Goal: Information Seeking & Learning: Learn about a topic

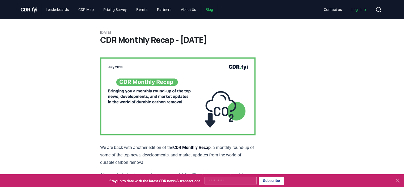
click at [215, 10] on link "Blog" at bounding box center [209, 10] width 16 height 10
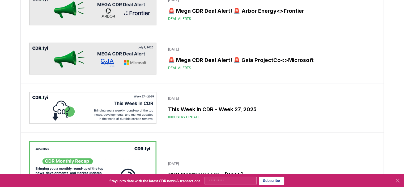
scroll to position [478, 0]
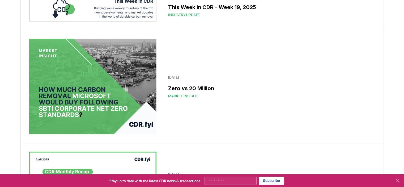
scroll to position [1568, 0]
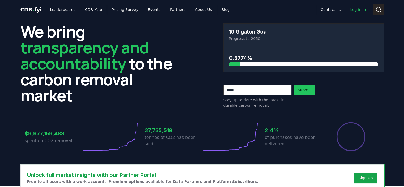
click at [375, 9] on button "Search" at bounding box center [378, 9] width 11 height 11
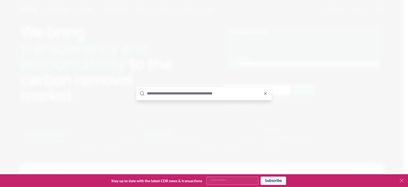
click at [171, 94] on input "text" at bounding box center [208, 93] width 122 height 13
type input "*"
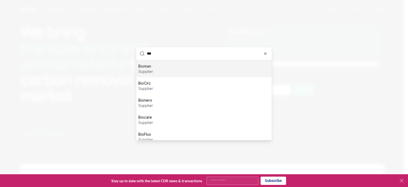
type input "****"
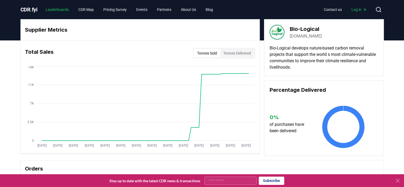
click at [58, 9] on link "Leaderboards" at bounding box center [57, 10] width 32 height 10
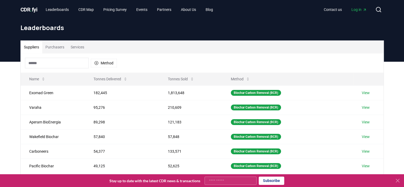
click at [49, 65] on input at bounding box center [57, 63] width 64 height 11
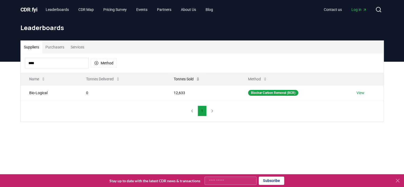
type input "****"
click at [183, 79] on button "Tonnes Sold" at bounding box center [187, 79] width 35 height 11
drag, startPoint x: 187, startPoint y: 94, endPoint x: 164, endPoint y: 94, distance: 23.1
click at [164, 94] on tr "Bio-Logical 0 12,633 Biochar Carbon Removal (BCR) View" at bounding box center [202, 92] width 363 height 15
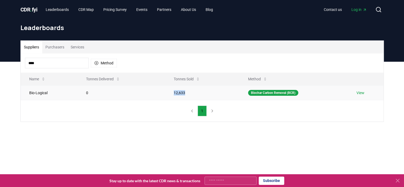
click at [154, 94] on td "0" at bounding box center [122, 92] width 88 height 15
drag, startPoint x: 171, startPoint y: 93, endPoint x: 197, endPoint y: 93, distance: 26.3
click at [197, 93] on td "12,633" at bounding box center [202, 92] width 74 height 15
copy td "12,633"
click at [23, 65] on div "**** Method" at bounding box center [202, 62] width 363 height 19
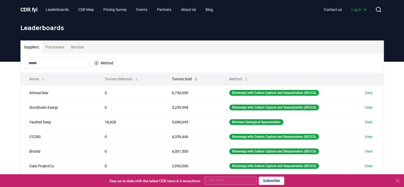
click at [178, 78] on button "Tonnes Sold" at bounding box center [185, 79] width 35 height 11
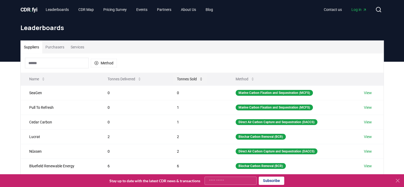
click at [189, 78] on button "Tonnes Sold" at bounding box center [190, 79] width 35 height 11
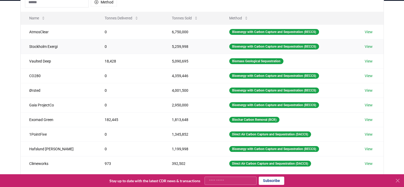
scroll to position [133, 0]
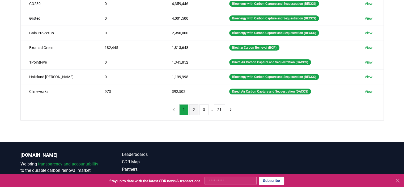
click at [194, 109] on button "2" at bounding box center [194, 109] width 9 height 11
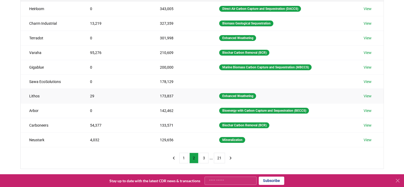
scroll to position [106, 0]
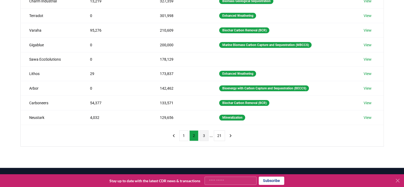
click at [204, 134] on button "3" at bounding box center [204, 135] width 9 height 11
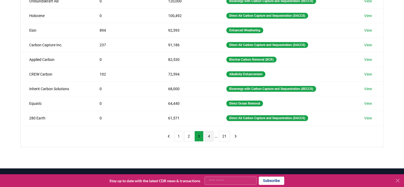
click at [207, 134] on button "4" at bounding box center [209, 136] width 9 height 11
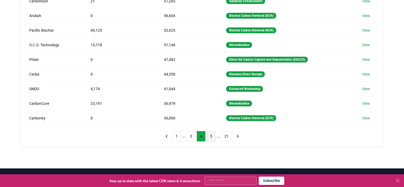
click at [209, 134] on button "5" at bounding box center [211, 136] width 9 height 11
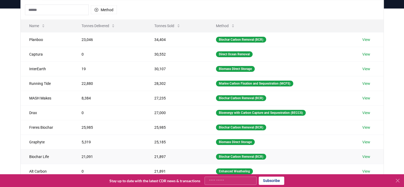
scroll to position [80, 0]
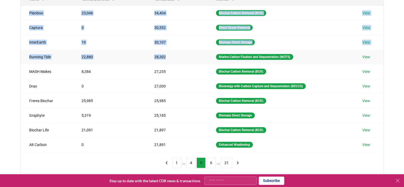
drag, startPoint x: 27, startPoint y: 11, endPoint x: 171, endPoint y: 60, distance: 151.8
click at [171, 60] on tbody "Planboo 23,046 34,404 Biochar Carbon Removal (BCR) View Captura 0 30,552 Direct…" at bounding box center [202, 79] width 363 height 146
copy tbody "Planboo 23,046 34,404 Biochar Carbon Removal (BCR) View Captura 0 30,552 Direct…"
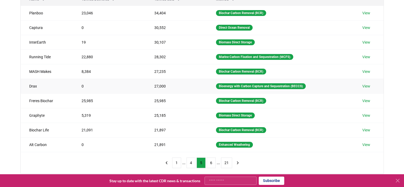
click at [111, 83] on td "0" at bounding box center [109, 86] width 73 height 15
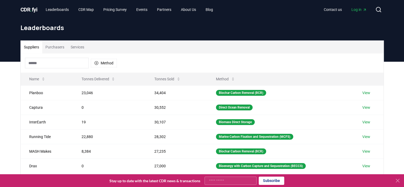
click at [51, 66] on input at bounding box center [57, 63] width 64 height 11
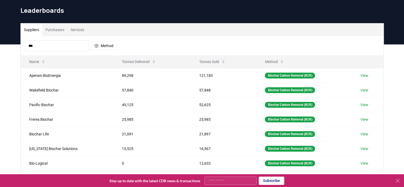
scroll to position [27, 0]
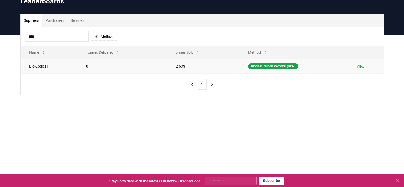
type input "****"
drag, startPoint x: 27, startPoint y: 66, endPoint x: 127, endPoint y: 70, distance: 100.3
click at [127, 70] on tr "Bio-Logical 0 12,633 Biochar Carbon Removal (BCR) View" at bounding box center [202, 66] width 363 height 15
copy tr "Bio-Logical 0"
drag, startPoint x: 52, startPoint y: 38, endPoint x: 24, endPoint y: 37, distance: 27.4
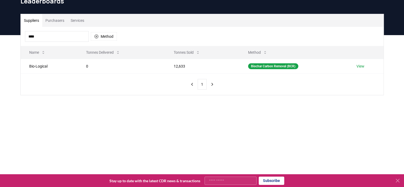
click at [24, 37] on div "**** Method" at bounding box center [202, 36] width 363 height 19
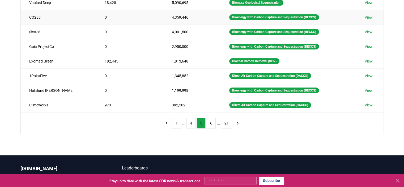
scroll to position [159, 0]
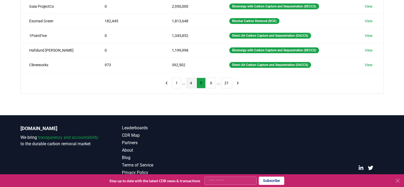
click at [191, 83] on button "4" at bounding box center [191, 83] width 9 height 11
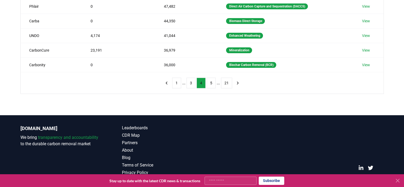
click at [204, 84] on button "4" at bounding box center [201, 83] width 9 height 11
click at [208, 83] on button "5" at bounding box center [211, 83] width 9 height 11
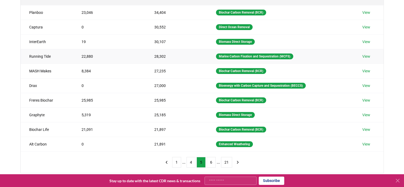
scroll to position [106, 0]
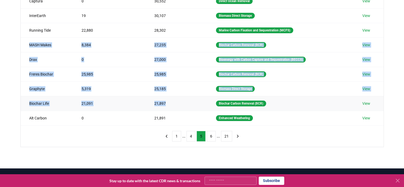
drag, startPoint x: 34, startPoint y: 45, endPoint x: 173, endPoint y: 99, distance: 149.5
click at [173, 99] on tbody "Planboo 23,046 34,404 Biochar Carbon Removal (BCR) View Captura 0 30,552 Direct…" at bounding box center [202, 52] width 363 height 146
copy tbody "MASH Makes 8,384 27,235 Biochar Carbon Removal (BCR) View Drax 0 27,000 Bioener…"
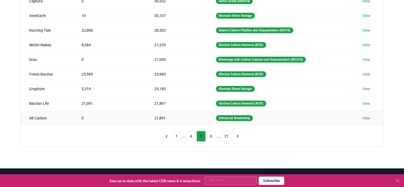
click at [116, 112] on td "0" at bounding box center [109, 118] width 73 height 15
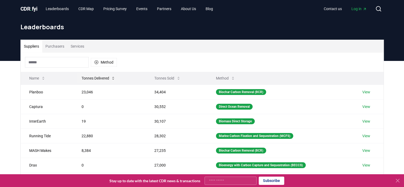
scroll to position [0, 0]
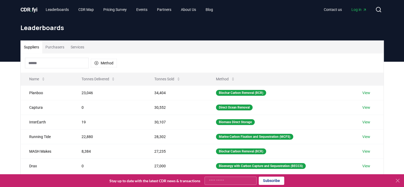
click at [57, 48] on button "Purchasers" at bounding box center [54, 47] width 25 height 13
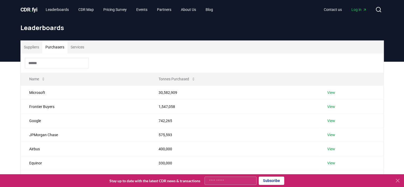
click at [52, 62] on input at bounding box center [57, 63] width 64 height 11
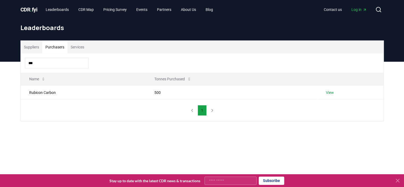
click at [19, 62] on div "Suppliers Purchasers Services *** Name Tonnes Purchased Rubicon Carbon 500 View…" at bounding box center [202, 80] width 372 height 81
click at [35, 64] on input "***" at bounding box center [57, 63] width 64 height 11
type input "*"
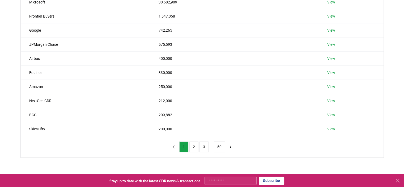
scroll to position [106, 0]
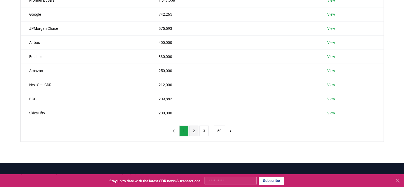
click at [196, 131] on button "2" at bounding box center [194, 130] width 9 height 11
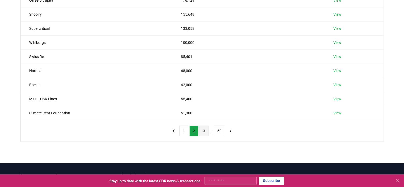
click at [204, 131] on button "3" at bounding box center [204, 130] width 9 height 11
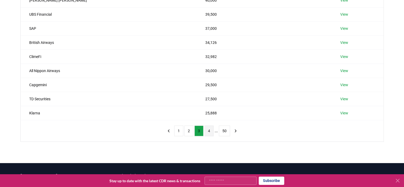
click at [210, 131] on button "4" at bounding box center [209, 130] width 9 height 11
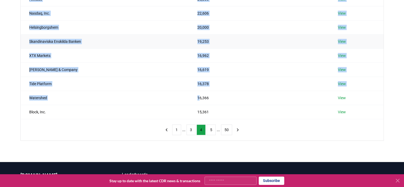
scroll to position [109, 0]
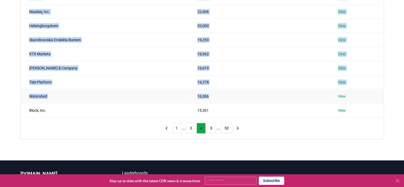
drag, startPoint x: 29, startPoint y: 38, endPoint x: 211, endPoint y: 93, distance: 189.8
click at [211, 93] on tbody "Karbon-x 25,000 View Altitude 25,000 View Nasdaq, Inc. 22,606 View Helsingborgs…" at bounding box center [202, 46] width 363 height 141
copy tbody "Karbon-x 25,000 View Altitude 25,000 View Nasdaq, Inc. 22,606 View Helsingborgs…"
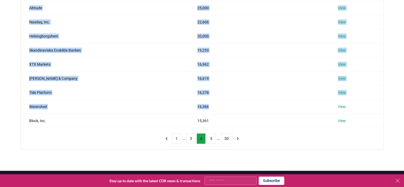
scroll to position [3, 0]
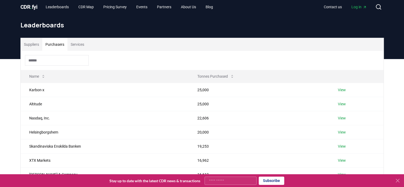
click at [49, 59] on input at bounding box center [57, 60] width 64 height 11
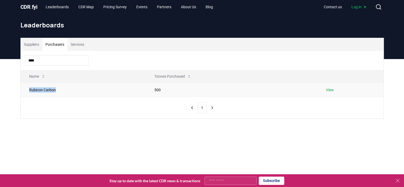
drag, startPoint x: 29, startPoint y: 91, endPoint x: 58, endPoint y: 93, distance: 29.6
click at [58, 93] on td "Rubicon Carbon" at bounding box center [83, 90] width 125 height 14
copy td "Rubicon Carbon"
click at [57, 61] on input "****" at bounding box center [57, 60] width 64 height 11
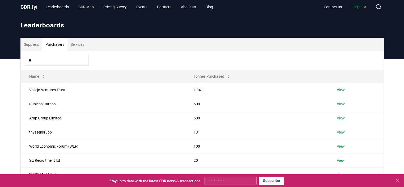
type input "*"
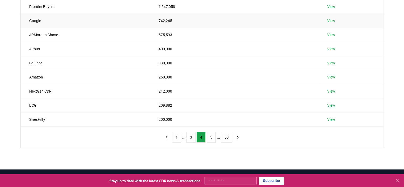
scroll to position [136, 0]
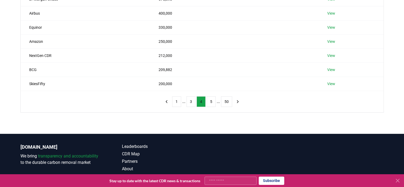
click at [201, 101] on button "4" at bounding box center [201, 101] width 9 height 11
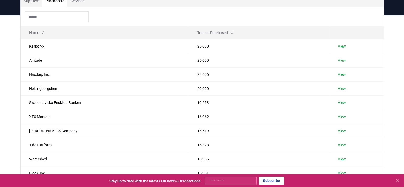
scroll to position [3, 0]
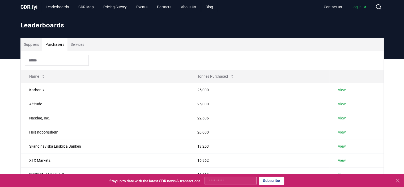
click at [54, 59] on input at bounding box center [57, 60] width 64 height 11
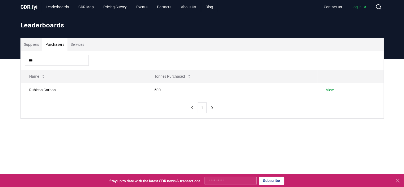
type input "***"
drag, startPoint x: 37, startPoint y: 61, endPoint x: 26, endPoint y: 61, distance: 11.2
click at [26, 61] on input "***" at bounding box center [57, 60] width 64 height 11
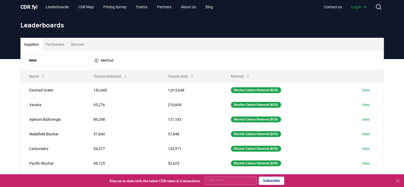
click at [33, 47] on button "Suppliers" at bounding box center [32, 44] width 22 height 13
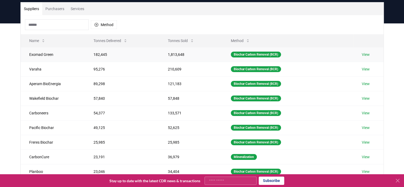
scroll to position [29, 0]
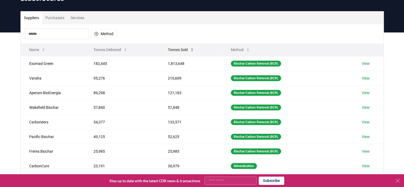
click at [178, 49] on button "Tonnes Sold" at bounding box center [181, 49] width 35 height 11
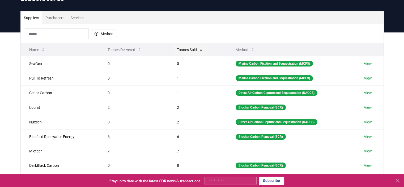
click at [181, 48] on button "Tonnes Sold" at bounding box center [190, 49] width 35 height 11
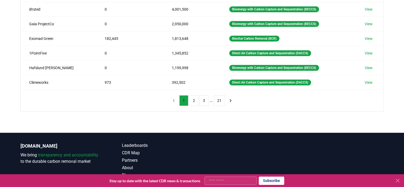
scroll to position [162, 0]
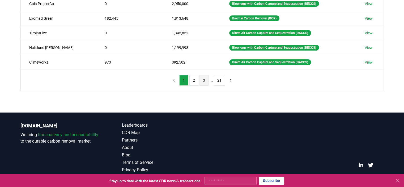
click at [204, 80] on button "3" at bounding box center [204, 80] width 9 height 11
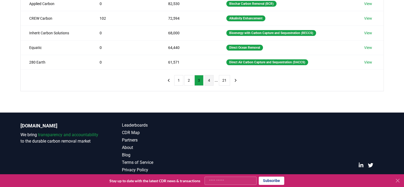
click at [209, 81] on button "4" at bounding box center [209, 80] width 9 height 11
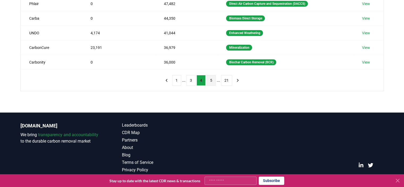
click at [210, 79] on button "5" at bounding box center [211, 80] width 9 height 11
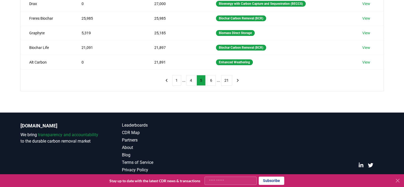
scroll to position [136, 0]
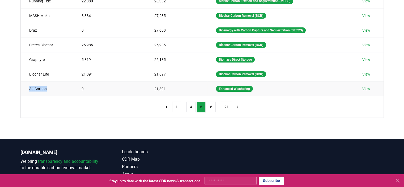
drag, startPoint x: 27, startPoint y: 87, endPoint x: 47, endPoint y: 86, distance: 20.0
click at [47, 86] on td "Alt Carbon" at bounding box center [47, 88] width 52 height 15
copy td "Alt Carbon"
drag, startPoint x: 151, startPoint y: 89, endPoint x: 166, endPoint y: 89, distance: 15.2
click at [166, 89] on td "21,891" at bounding box center [177, 88] width 62 height 15
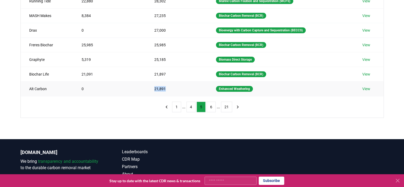
copy td "21,891"
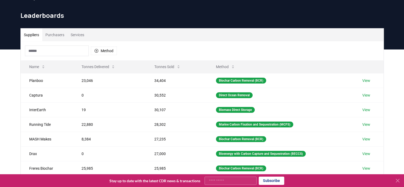
scroll to position [3, 0]
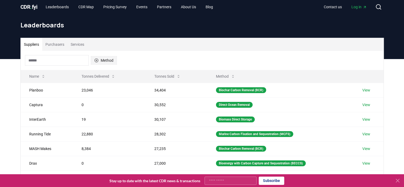
click at [108, 59] on button "Method" at bounding box center [104, 60] width 26 height 9
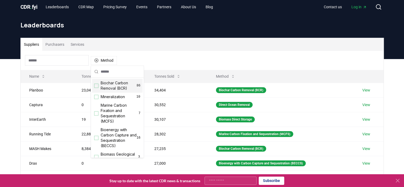
click at [98, 85] on div "Suggestions" at bounding box center [96, 85] width 4 height 4
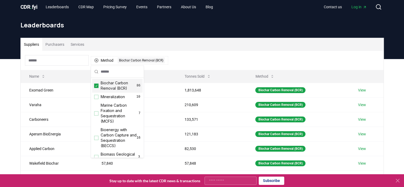
click at [187, 60] on div "Method 1 Biochar Carbon Removal (BCR)" at bounding box center [202, 60] width 363 height 19
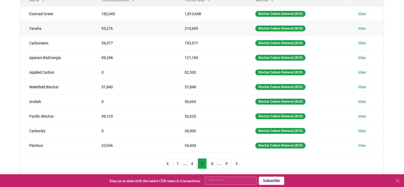
scroll to position [82, 0]
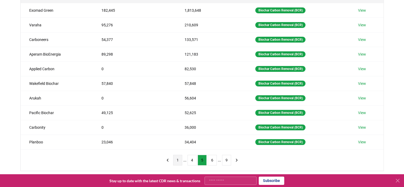
click at [178, 159] on button "1" at bounding box center [177, 160] width 9 height 11
drag, startPoint x: 45, startPoint y: 97, endPoint x: 28, endPoint y: 94, distance: 16.7
click at [28, 94] on td "Arukah" at bounding box center [57, 98] width 73 height 15
drag, startPoint x: 33, startPoint y: 115, endPoint x: 28, endPoint y: 117, distance: 5.3
click at [28, 117] on td "Pacific Biochar" at bounding box center [57, 112] width 73 height 15
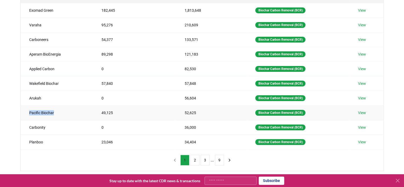
click at [64, 116] on td "Pacific Biochar" at bounding box center [57, 112] width 73 height 15
click at [195, 159] on button "2" at bounding box center [195, 160] width 9 height 11
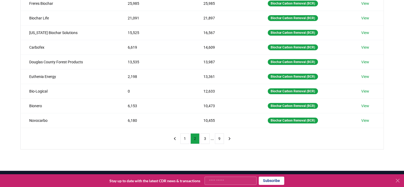
scroll to position [109, 0]
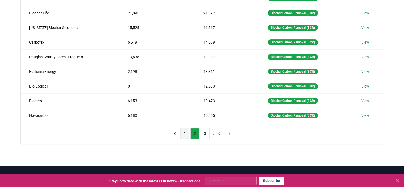
click at [183, 132] on button "1" at bounding box center [184, 133] width 9 height 11
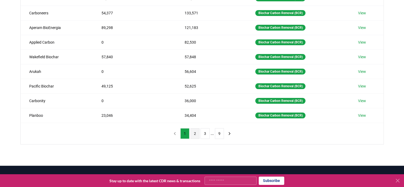
click at [194, 134] on button "2" at bounding box center [195, 133] width 9 height 11
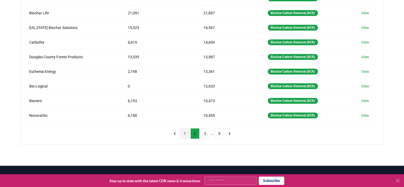
click at [183, 133] on button "1" at bounding box center [184, 133] width 9 height 11
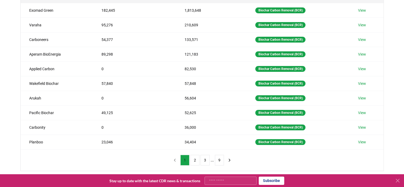
scroll to position [29, 0]
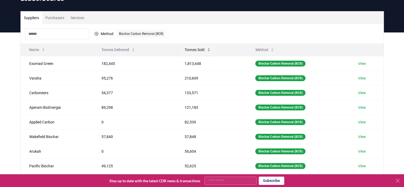
click at [195, 51] on button "Tonnes Sold" at bounding box center [197, 49] width 35 height 11
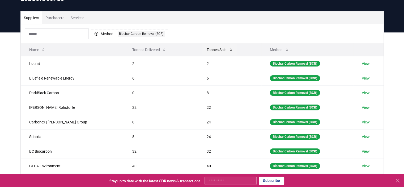
click at [203, 50] on button "Tonnes Sold" at bounding box center [220, 49] width 35 height 11
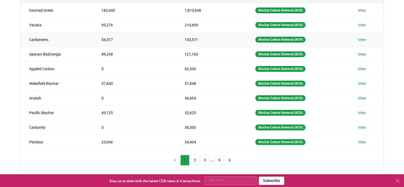
scroll to position [109, 0]
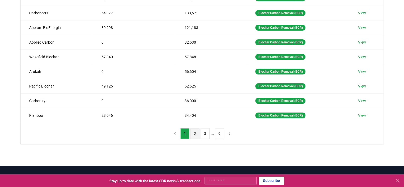
click at [196, 132] on button "2" at bounding box center [195, 133] width 9 height 11
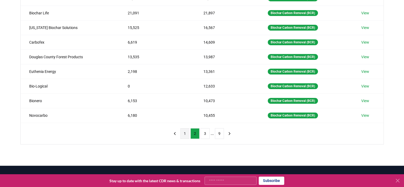
click at [187, 132] on button "1" at bounding box center [184, 133] width 9 height 11
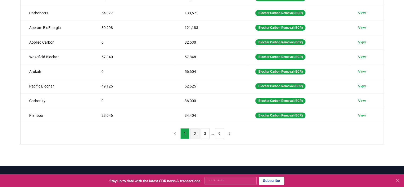
click at [194, 134] on button "2" at bounding box center [195, 133] width 9 height 11
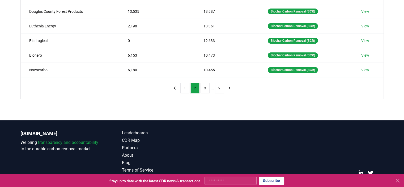
scroll to position [162, 0]
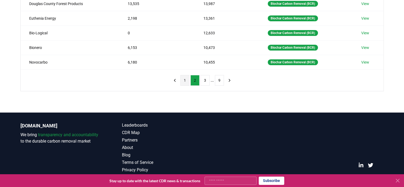
click at [182, 79] on button "1" at bounding box center [184, 80] width 9 height 11
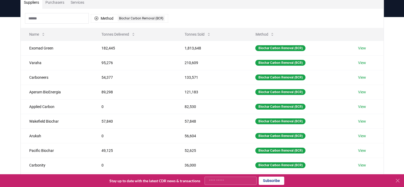
scroll to position [109, 0]
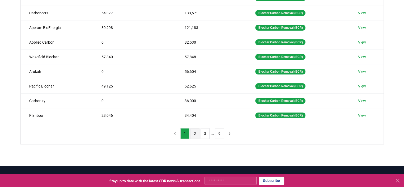
click at [197, 133] on button "2" at bounding box center [195, 133] width 9 height 11
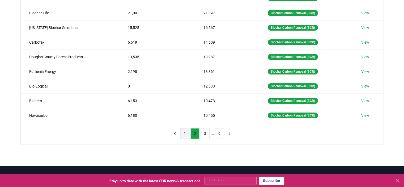
click at [186, 134] on button "1" at bounding box center [184, 133] width 9 height 11
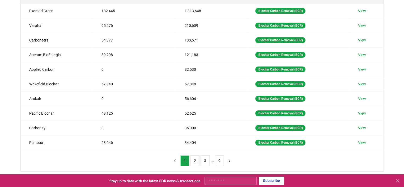
scroll to position [82, 0]
